Goal: Task Accomplishment & Management: Use online tool/utility

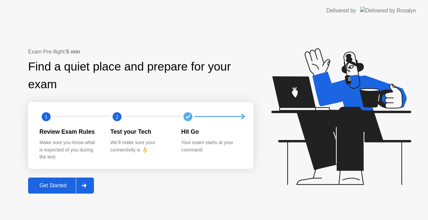
click at [58, 189] on div "Get Started" at bounding box center [53, 186] width 46 height 6
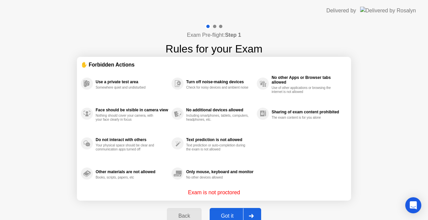
click at [222, 216] on div "Got it" at bounding box center [227, 216] width 31 height 6
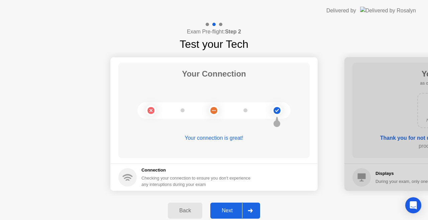
click at [229, 210] on div "Next" at bounding box center [227, 211] width 30 height 6
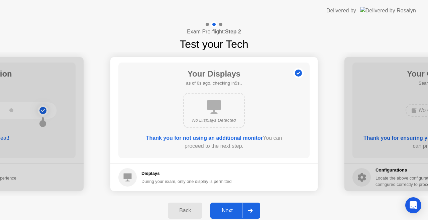
click at [229, 210] on div "Next" at bounding box center [227, 211] width 30 height 6
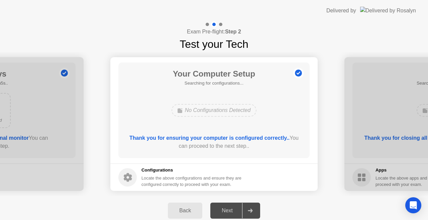
click at [229, 210] on div "Next" at bounding box center [227, 211] width 30 height 6
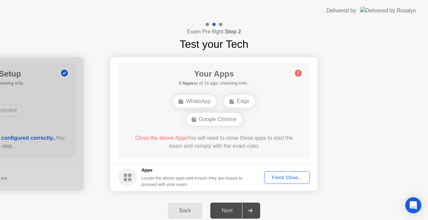
click at [229, 210] on div "Next" at bounding box center [227, 211] width 30 height 6
click at [287, 180] on div "Force Close..." at bounding box center [287, 177] width 41 height 5
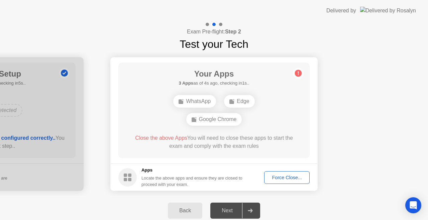
click at [287, 173] on button "Force Close..." at bounding box center [286, 177] width 45 height 13
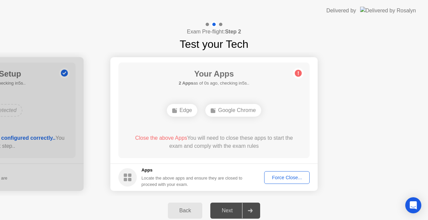
click at [281, 180] on div "Force Close..." at bounding box center [287, 177] width 41 height 5
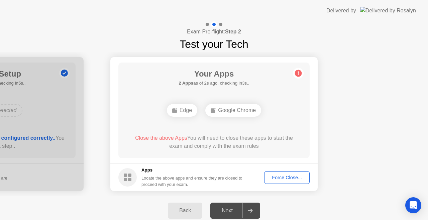
click at [289, 179] on div "Force Close..." at bounding box center [287, 177] width 41 height 5
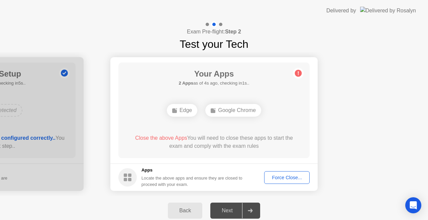
click at [277, 182] on button "Force Close..." at bounding box center [286, 177] width 45 height 13
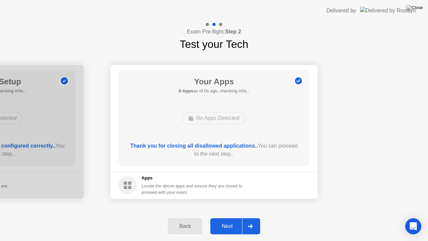
drag, startPoint x: 235, startPoint y: 156, endPoint x: 235, endPoint y: 163, distance: 7.7
click at [227, 220] on div "Next" at bounding box center [227, 226] width 30 height 6
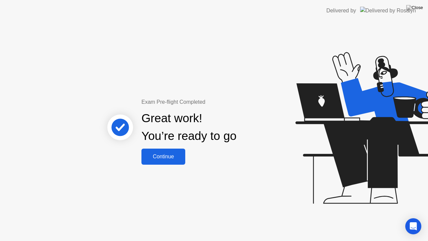
click at [172, 158] on div "Continue" at bounding box center [163, 157] width 40 height 6
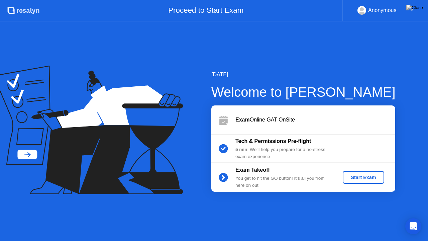
click at [375, 177] on div "Start Exam" at bounding box center [363, 177] width 36 height 5
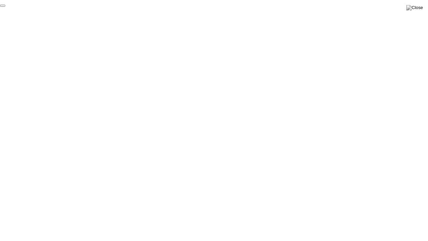
click div "End Proctoring Session"
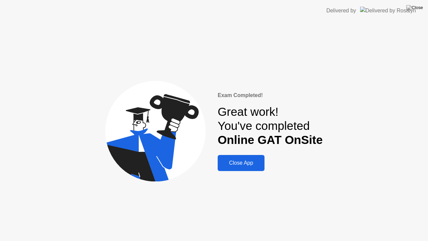
click at [250, 166] on div "Close App" at bounding box center [241, 163] width 43 height 6
